Goal: Task Accomplishment & Management: Manage account settings

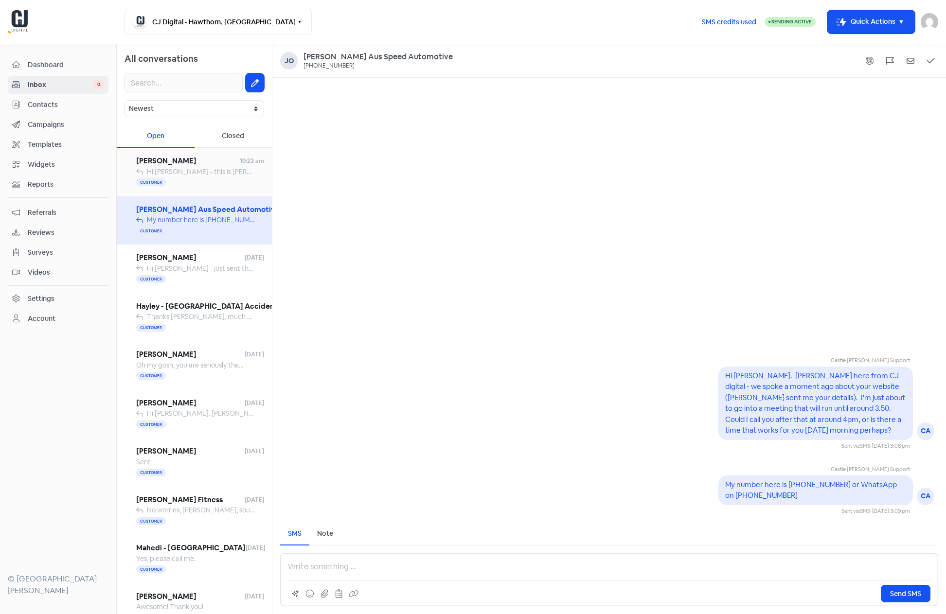
click at [168, 172] on span "Hi [PERSON_NAME] - this is [PERSON_NAME] at CJ Digital. We spoke a few weeks ag…" at bounding box center [950, 171] width 1607 height 9
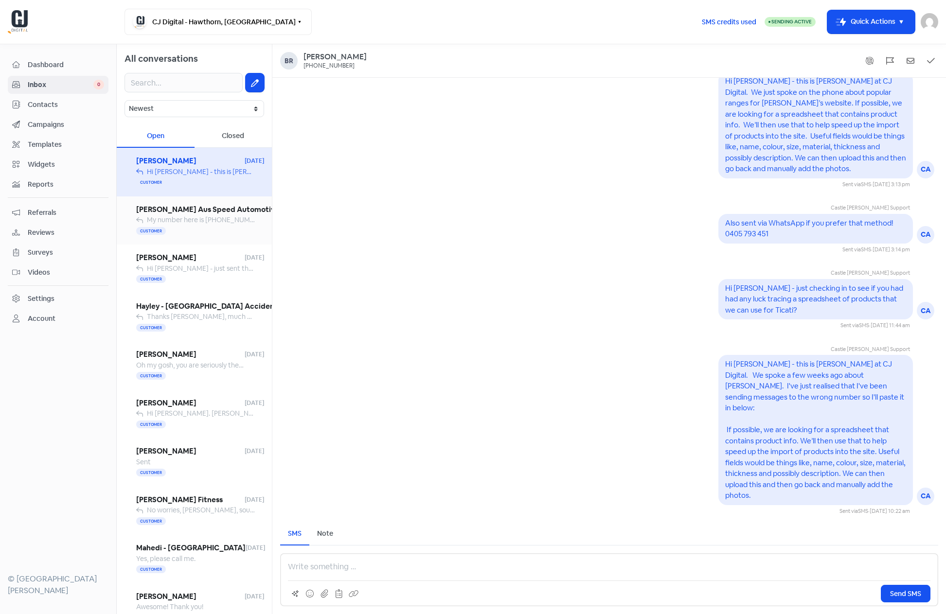
click at [166, 212] on span "[PERSON_NAME] Aus Speed Automotive" at bounding box center [207, 209] width 143 height 11
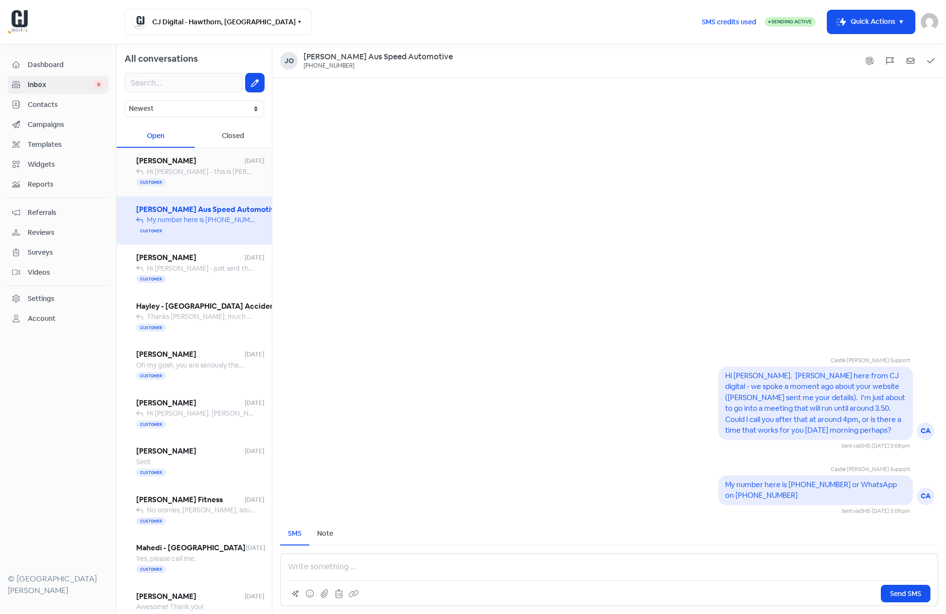
click at [170, 173] on span "Hi [PERSON_NAME] - this is [PERSON_NAME] at CJ Digital. We spoke a few weeks ag…" at bounding box center [950, 171] width 1607 height 9
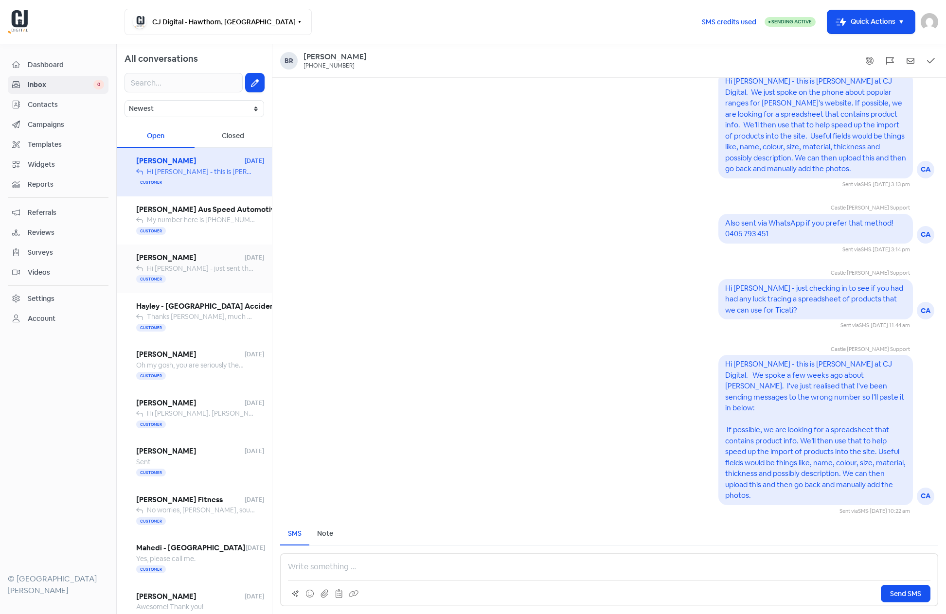
click at [179, 267] on span "Hi [PERSON_NAME] - just sent through the DNS changes for [DOMAIN_NAME]. Note th…" at bounding box center [489, 268] width 685 height 9
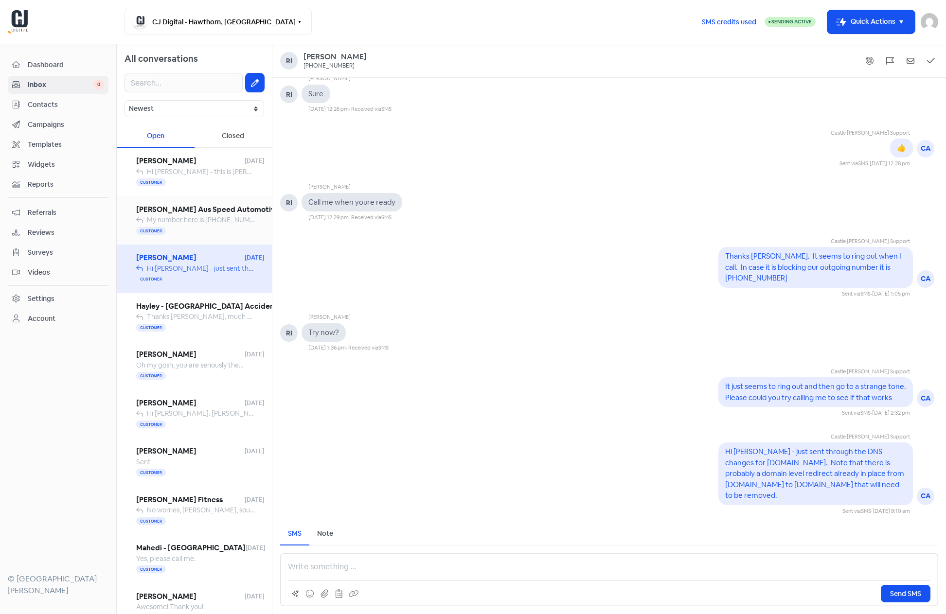
click at [179, 221] on span "My number here is [PHONE_NUMBER] or WhatsApp on [PHONE_NUMBER]" at bounding box center [262, 219] width 230 height 9
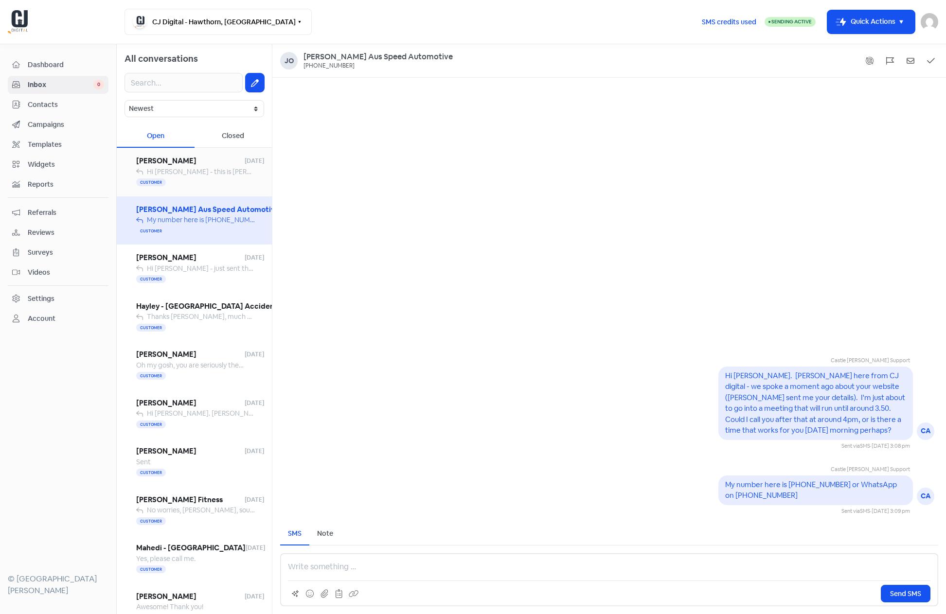
click at [178, 183] on div "Customer" at bounding box center [200, 183] width 128 height 12
